Goal: Task Accomplishment & Management: Manage account settings

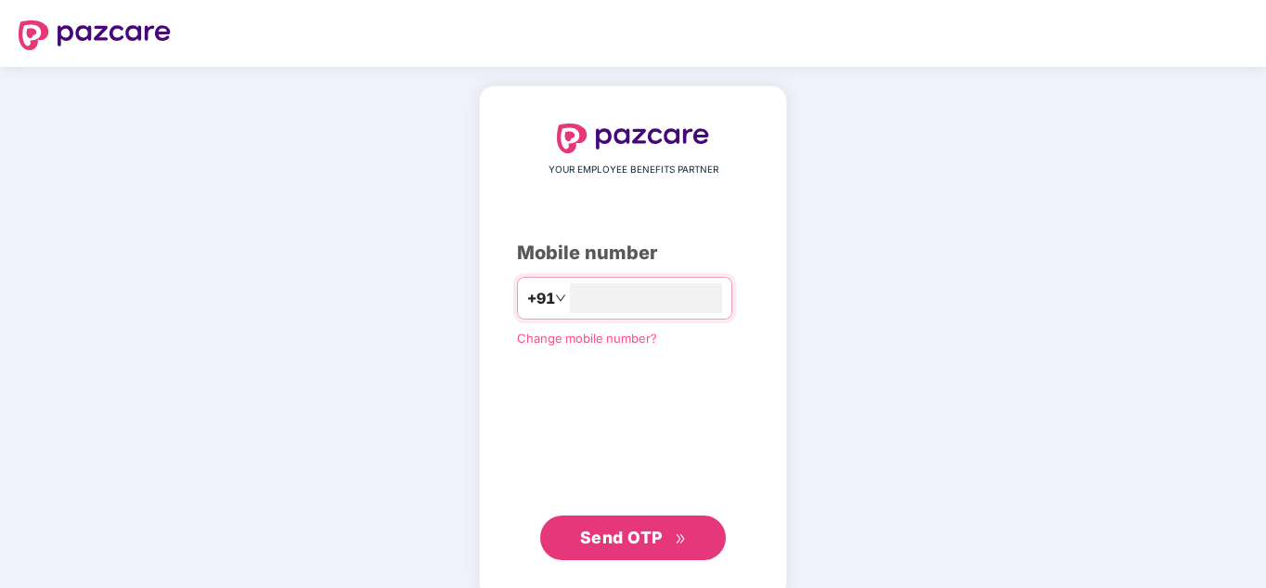
type input "**********"
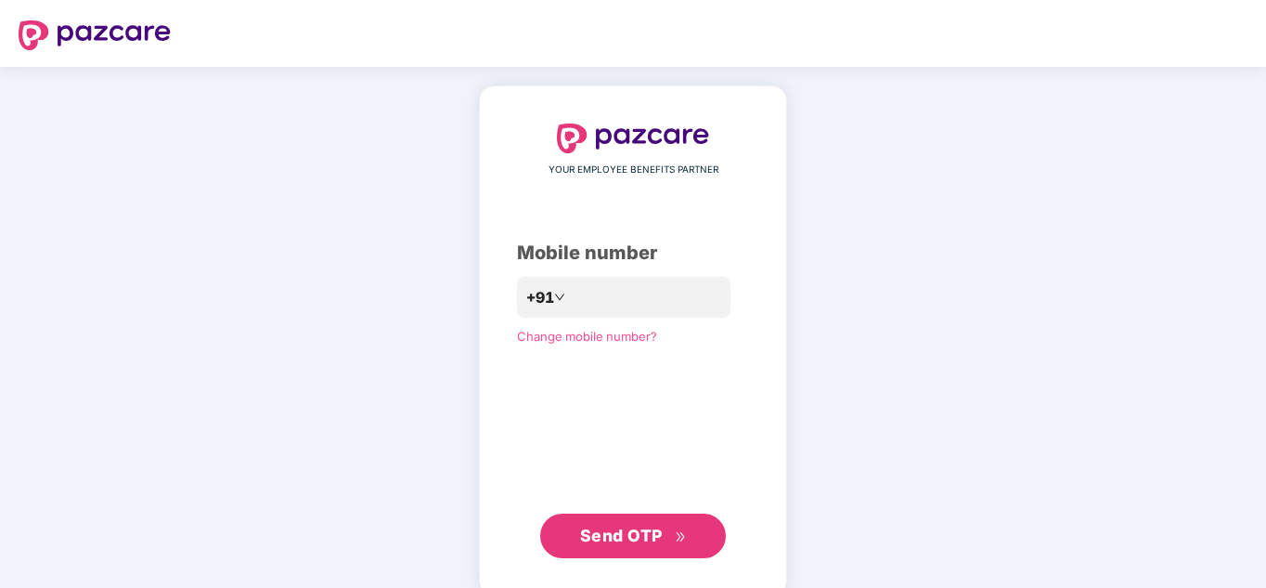
click at [629, 541] on span "Send OTP" at bounding box center [621, 534] width 83 height 19
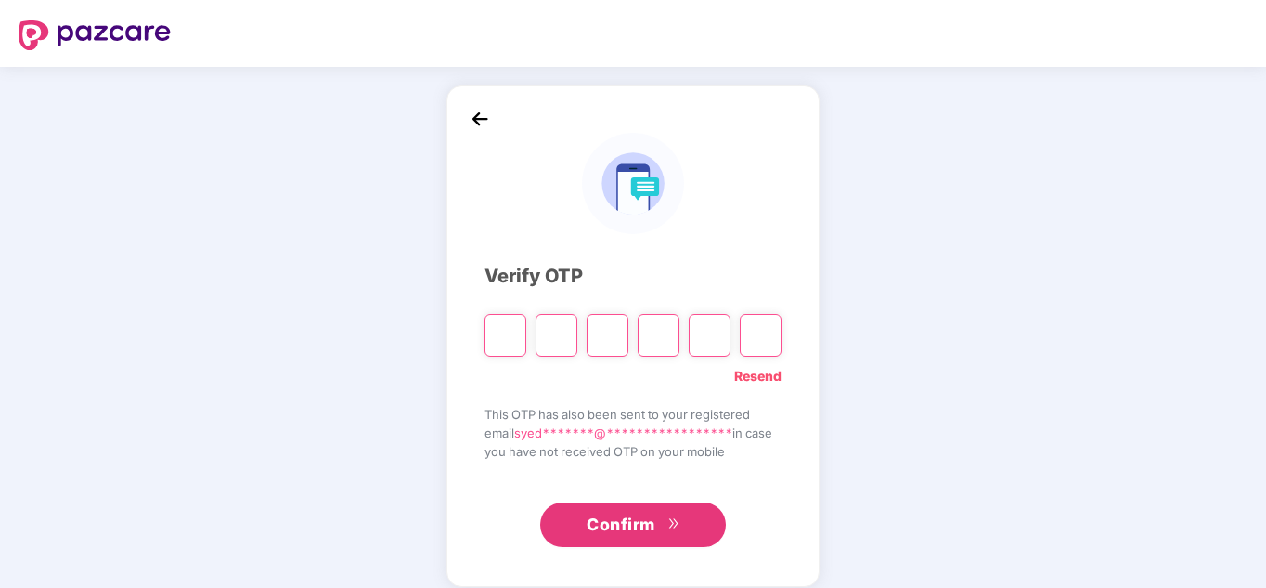
type input "*"
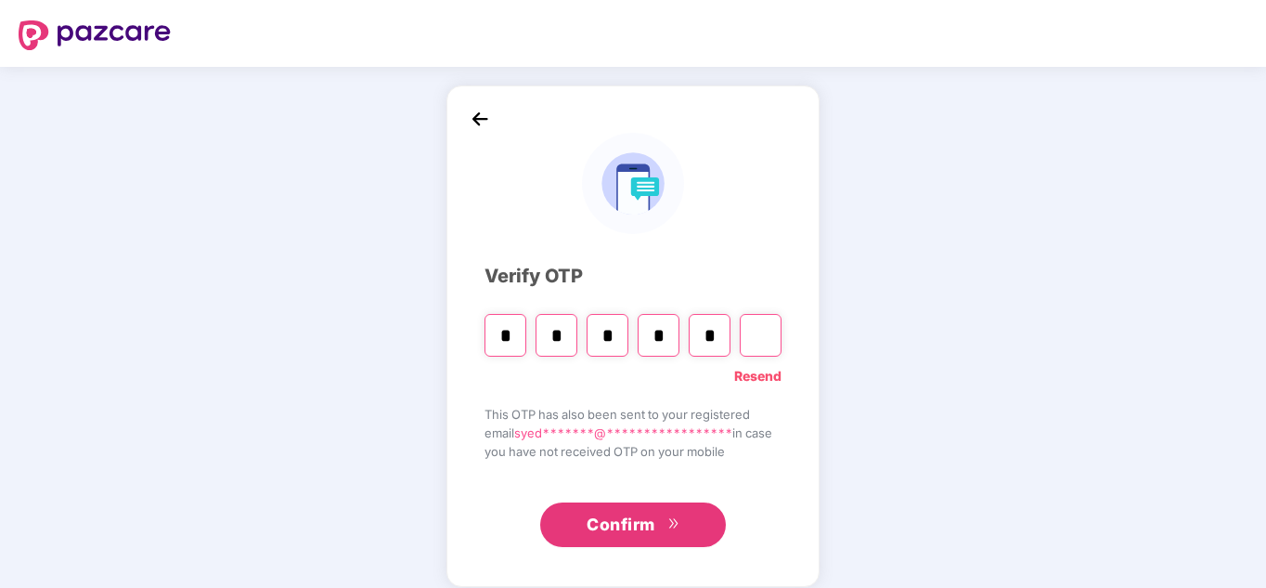
type input "*"
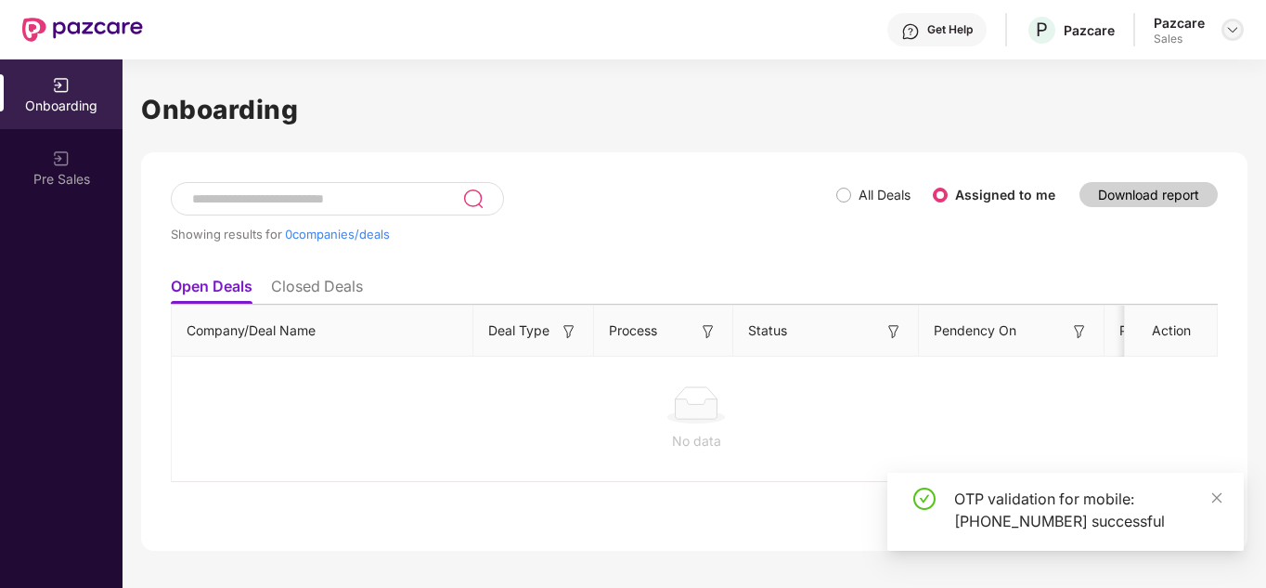
click at [1236, 28] on img at bounding box center [1232, 29] width 15 height 15
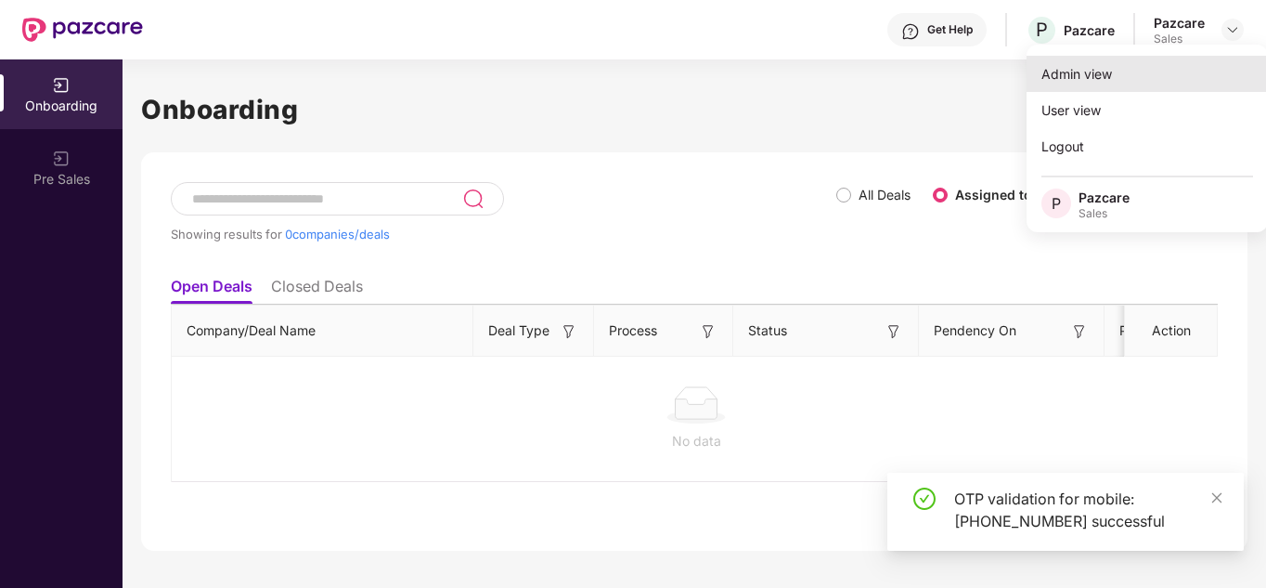
click at [1086, 63] on div "Admin view" at bounding box center [1147, 74] width 241 height 36
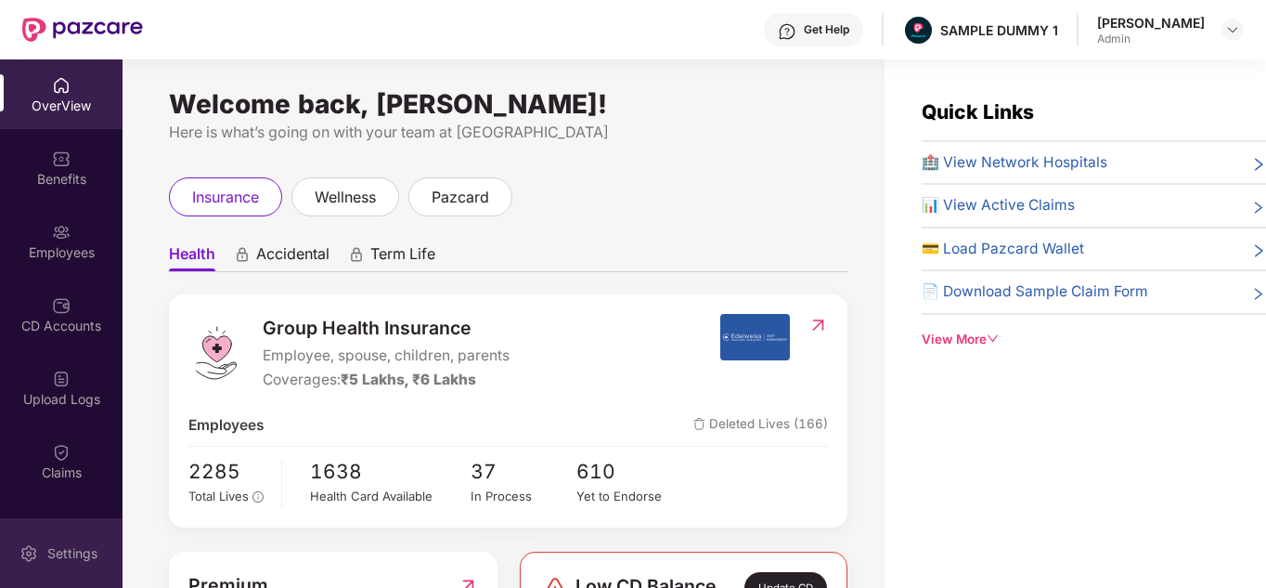
click at [44, 531] on div "Settings" at bounding box center [61, 553] width 123 height 70
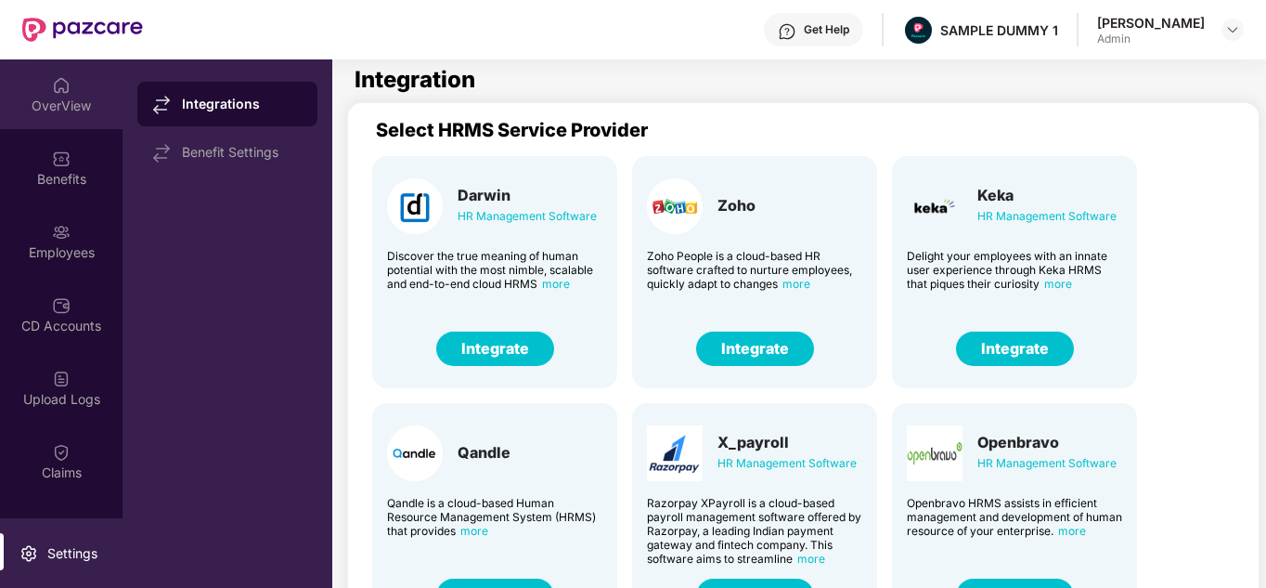
click at [84, 83] on div "OverView" at bounding box center [61, 94] width 123 height 70
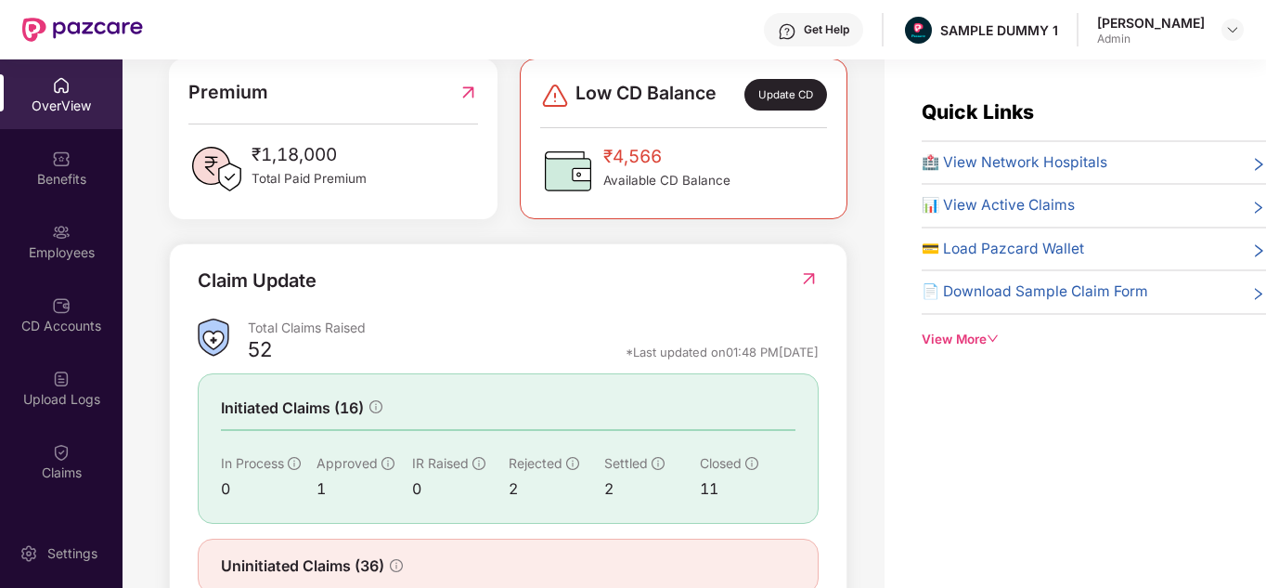
scroll to position [555, 0]
